Goal: Check status: Check status

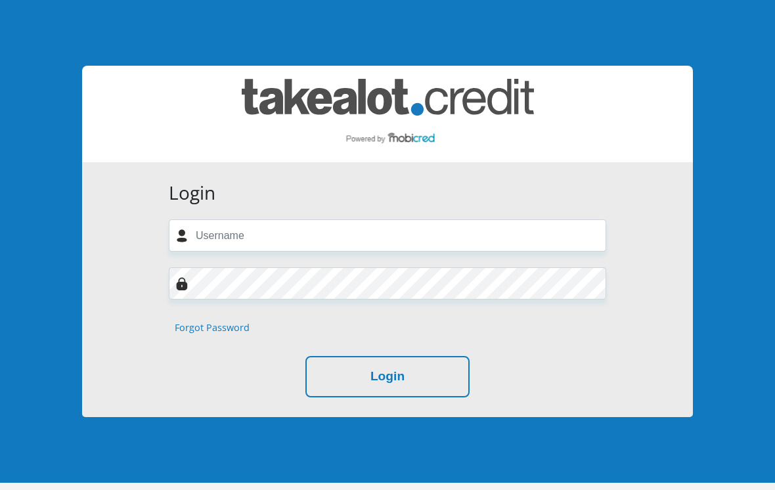
scroll to position [108, 0]
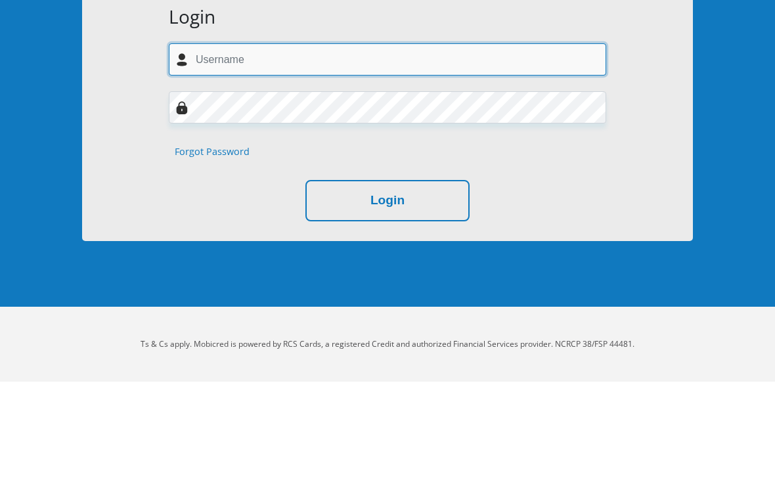
type input "lylloferreira@gmail.com"
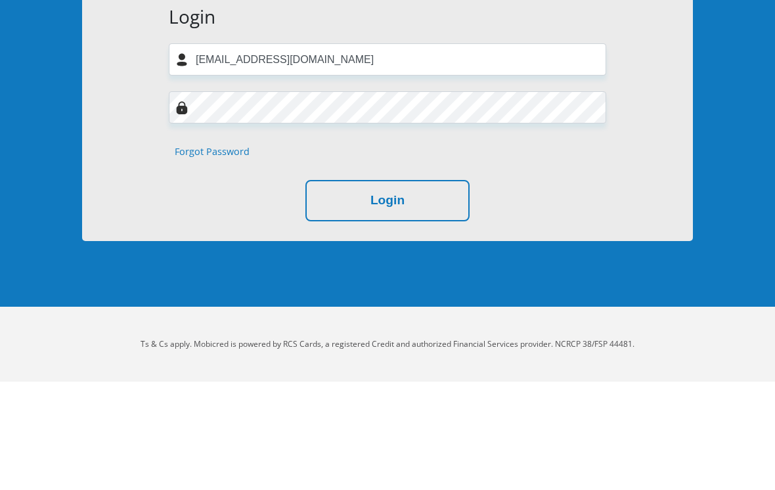
click at [388, 288] on button "Login" at bounding box center [388, 308] width 164 height 41
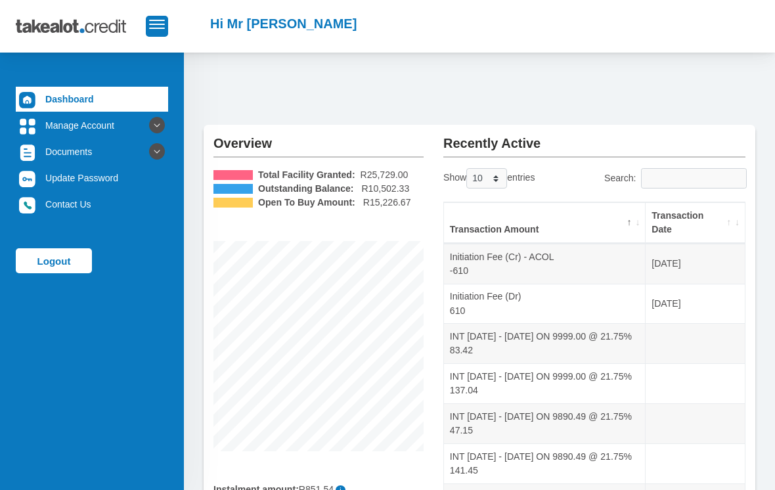
click at [729, 221] on th "Transaction Date" at bounding box center [695, 222] width 99 height 41
click at [735, 224] on th "Transaction Date" at bounding box center [695, 222] width 99 height 41
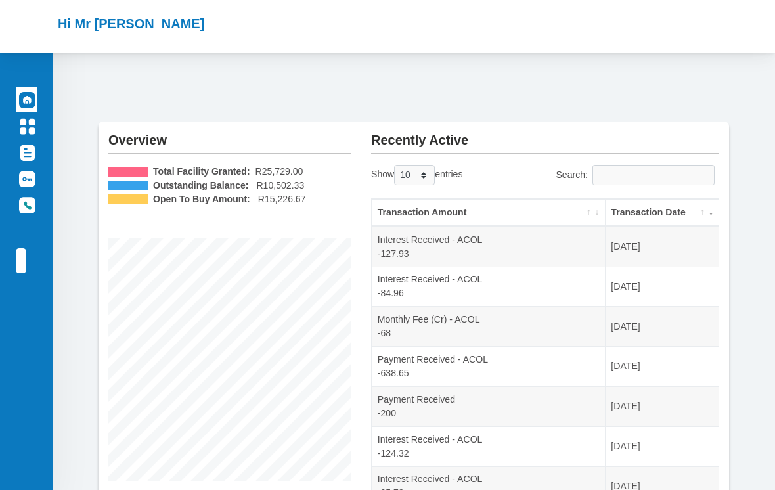
scroll to position [1, 0]
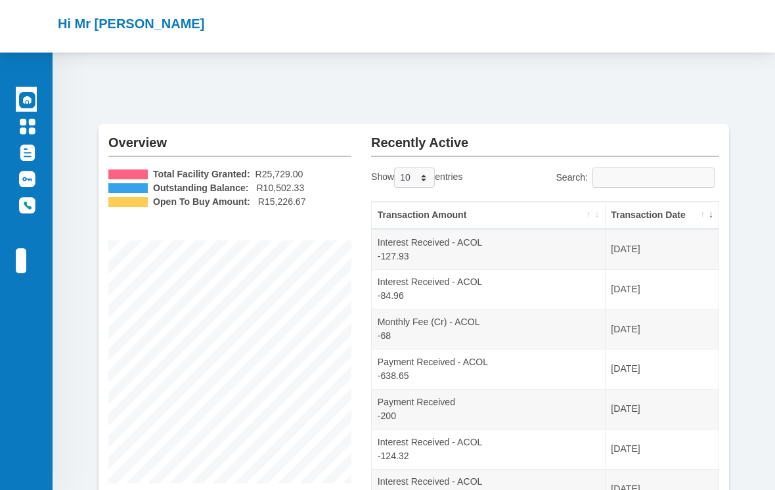
click at [26, 256] on link "Logout" at bounding box center [21, 260] width 11 height 25
click at [26, 259] on link "Logout" at bounding box center [21, 260] width 11 height 25
